Goal: Task Accomplishment & Management: Use online tool/utility

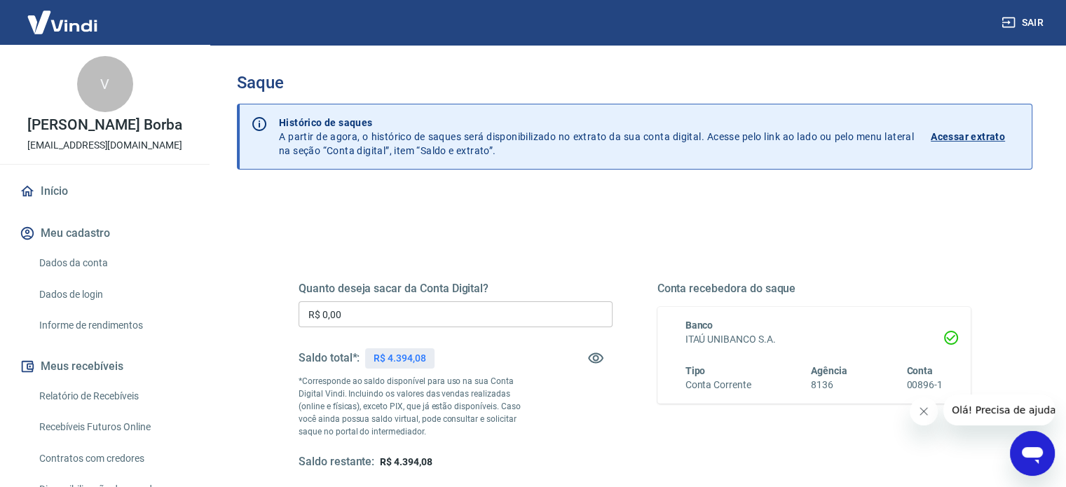
click at [353, 315] on input "R$ 0,00" at bounding box center [455, 314] width 314 height 26
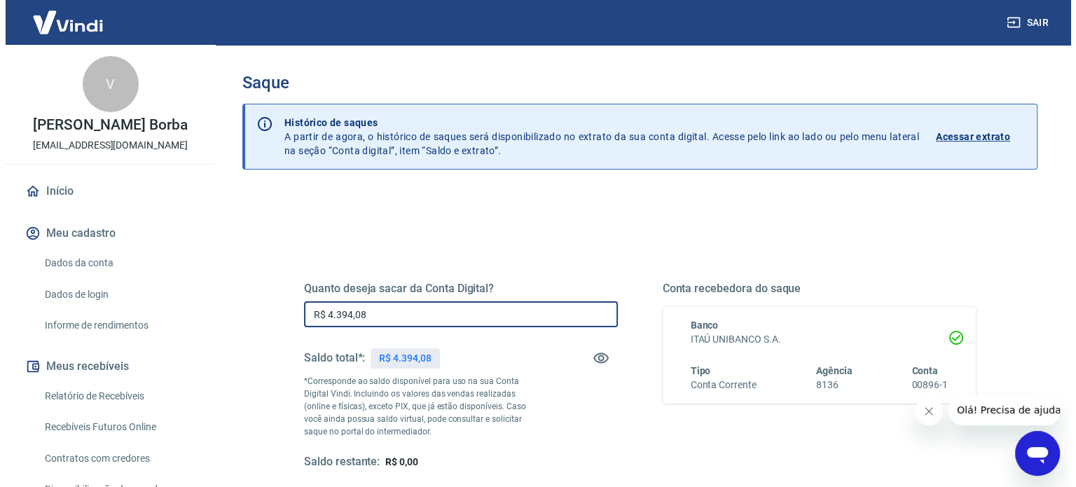
scroll to position [140, 0]
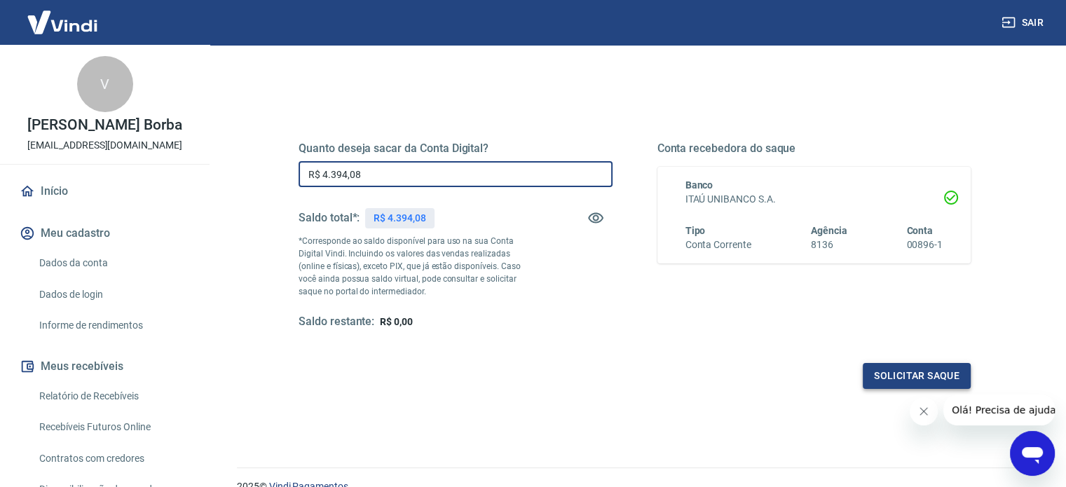
type input "R$ 4.394,08"
click at [919, 379] on button "Solicitar saque" at bounding box center [916, 376] width 108 height 26
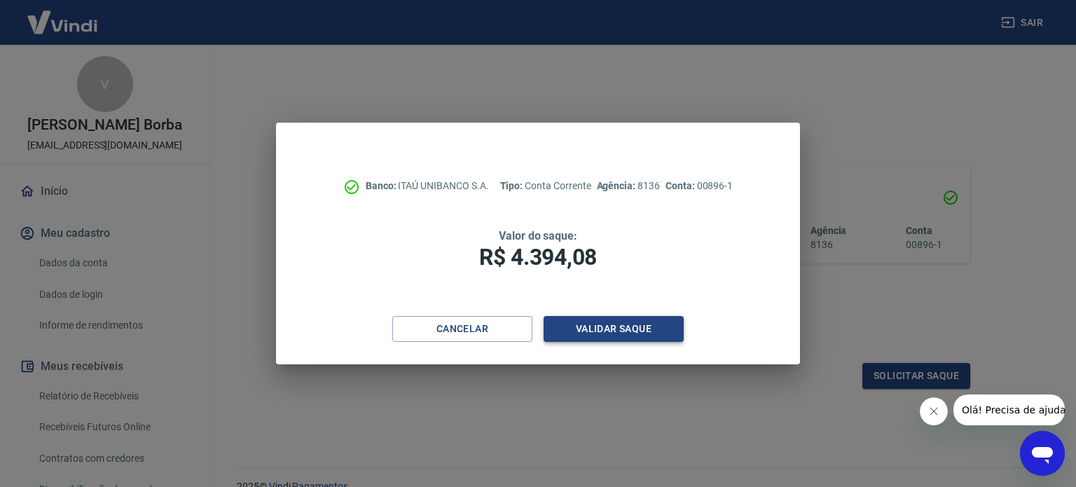
click at [584, 337] on button "Validar saque" at bounding box center [614, 329] width 140 height 26
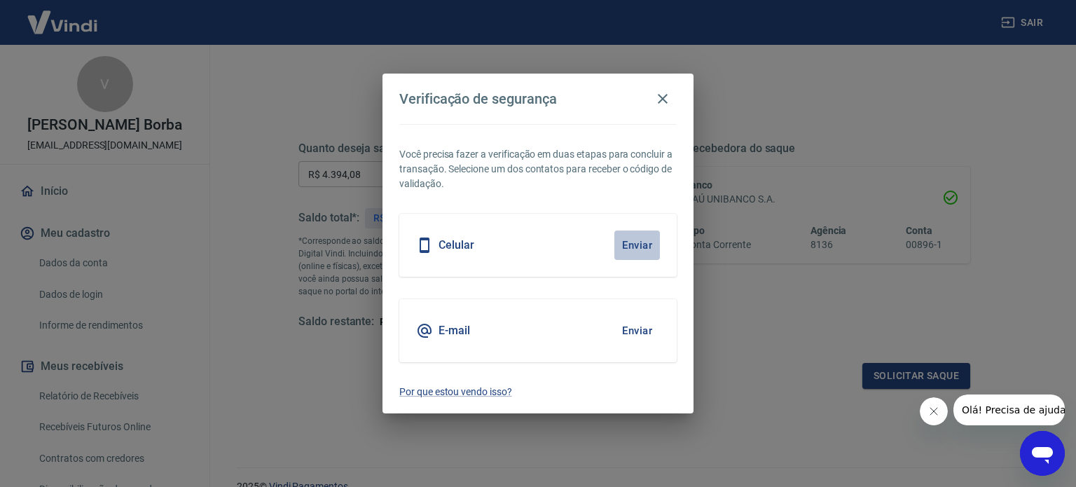
click at [647, 240] on button "Enviar" at bounding box center [637, 244] width 46 height 29
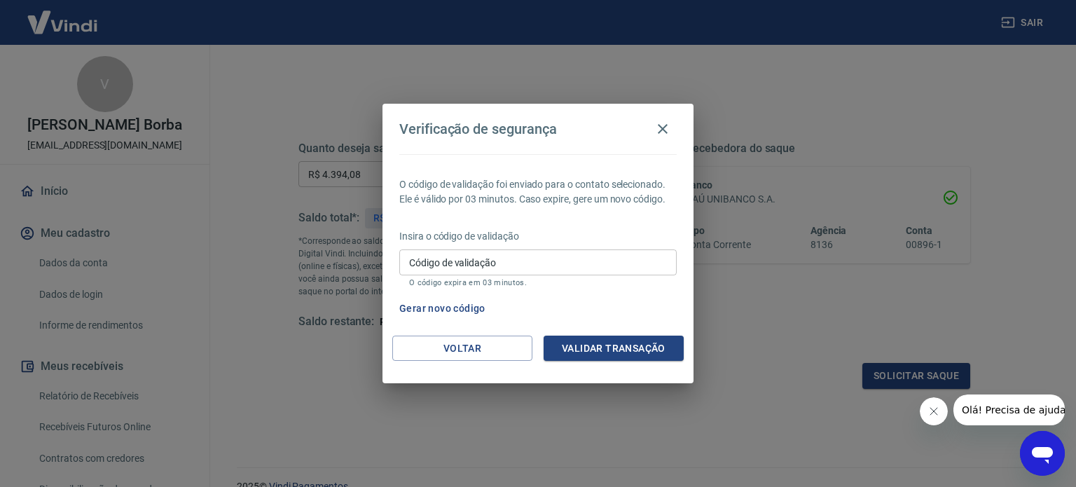
click at [547, 266] on input "Código de validação" at bounding box center [537, 262] width 277 height 26
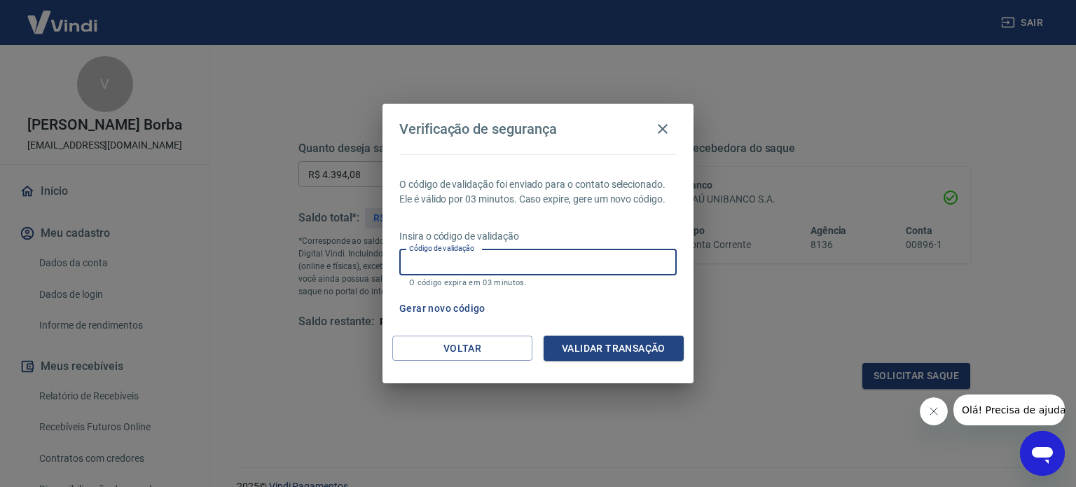
click at [468, 263] on input "Código de validação" at bounding box center [537, 262] width 277 height 26
type input "699973"
click at [597, 345] on button "Validar transação" at bounding box center [614, 349] width 140 height 26
